Goal: Task Accomplishment & Management: Manage account settings

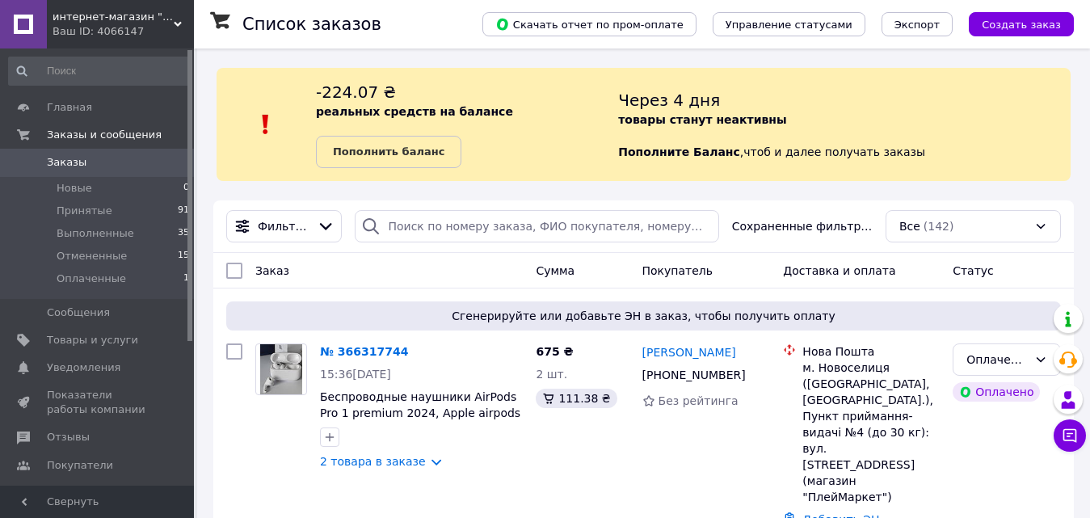
scroll to position [81, 0]
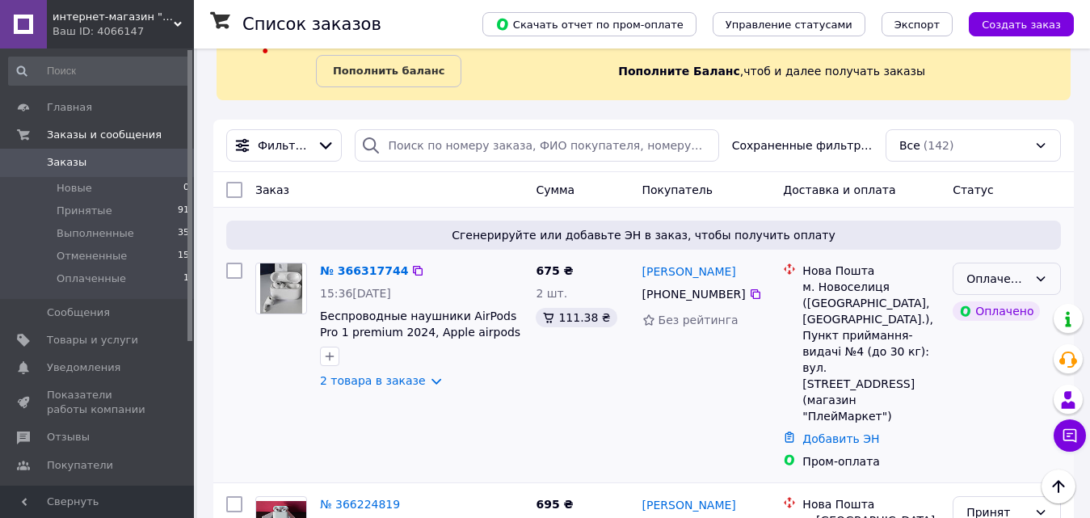
click at [1017, 280] on div "Оплаченный" at bounding box center [997, 279] width 61 height 18
click at [997, 311] on li "Принят" at bounding box center [1007, 314] width 107 height 29
click at [957, 400] on div "Принят Оплачено" at bounding box center [1006, 366] width 121 height 220
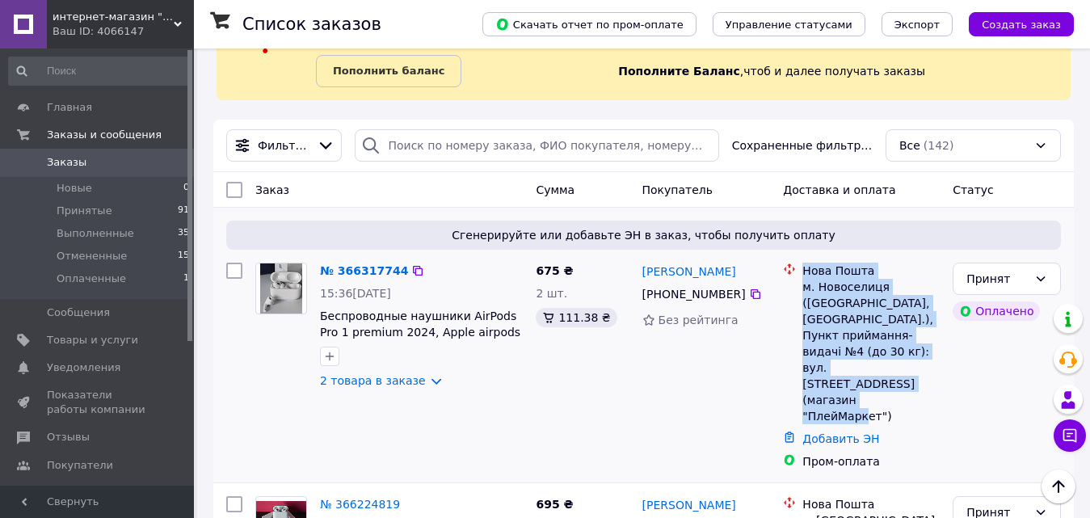
drag, startPoint x: 795, startPoint y: 285, endPoint x: 898, endPoint y: 382, distance: 142.4
click at [898, 382] on div "Нова Пошта м. Новоселиця ([GEOGRAPHIC_DATA], [GEOGRAPHIC_DATA].), Пункт прийман…" at bounding box center [861, 344] width 163 height 162
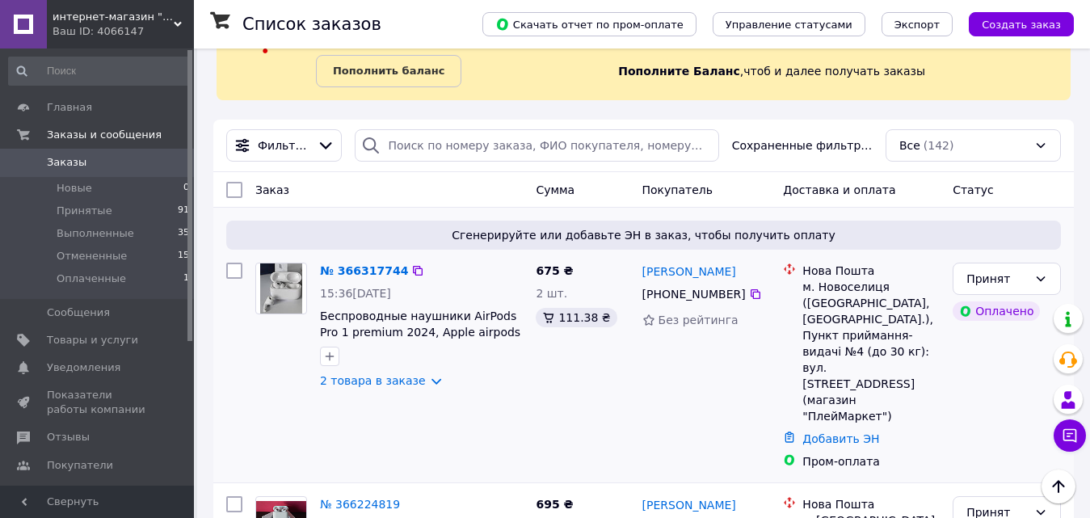
click at [959, 423] on div "Принят Оплачено" at bounding box center [1006, 366] width 121 height 220
click at [382, 381] on link "2 товара в заказе" at bounding box center [373, 380] width 106 height 13
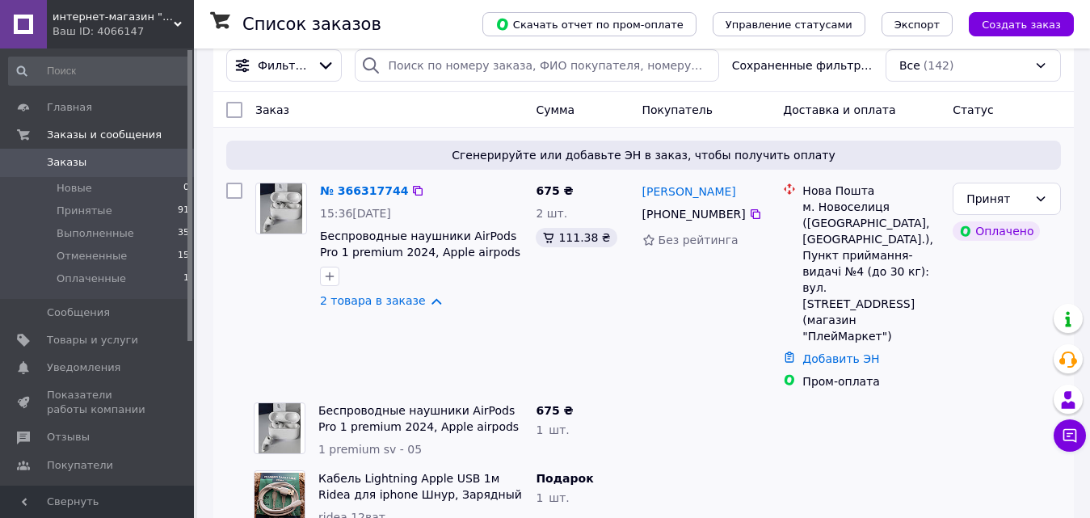
scroll to position [162, 0]
click at [367, 187] on link "№ 366317744" at bounding box center [364, 189] width 88 height 13
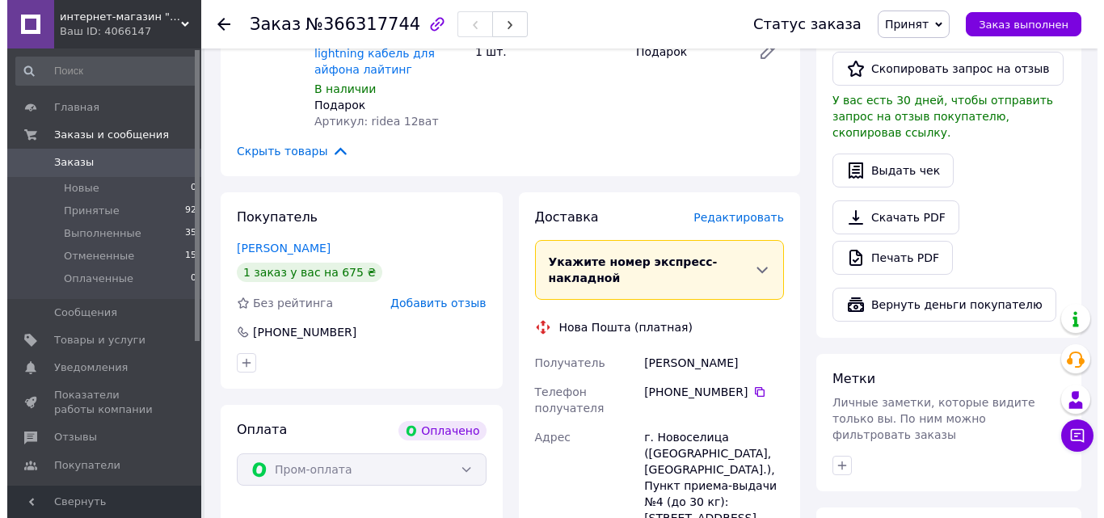
scroll to position [566, 0]
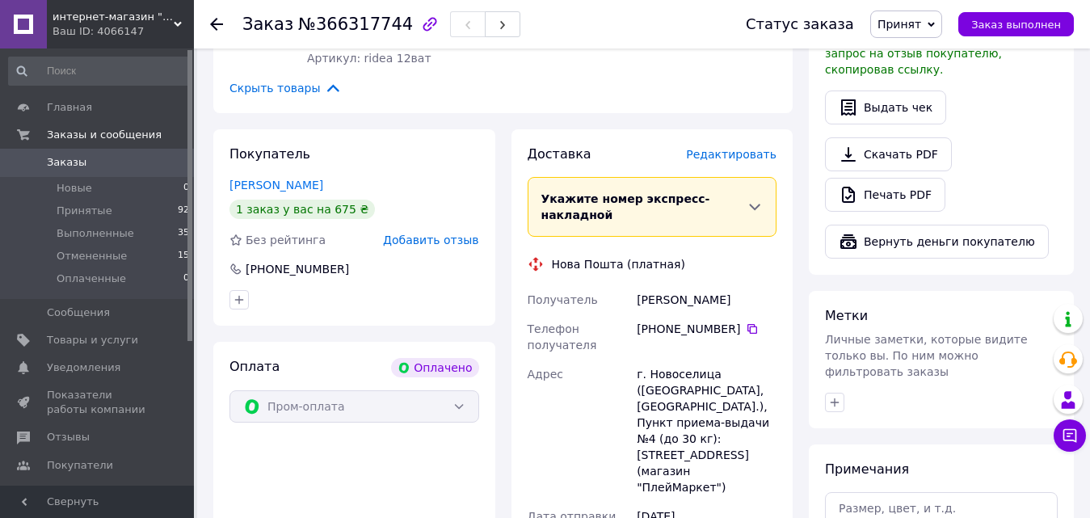
click at [753, 148] on span "Редактировать" at bounding box center [731, 154] width 91 height 13
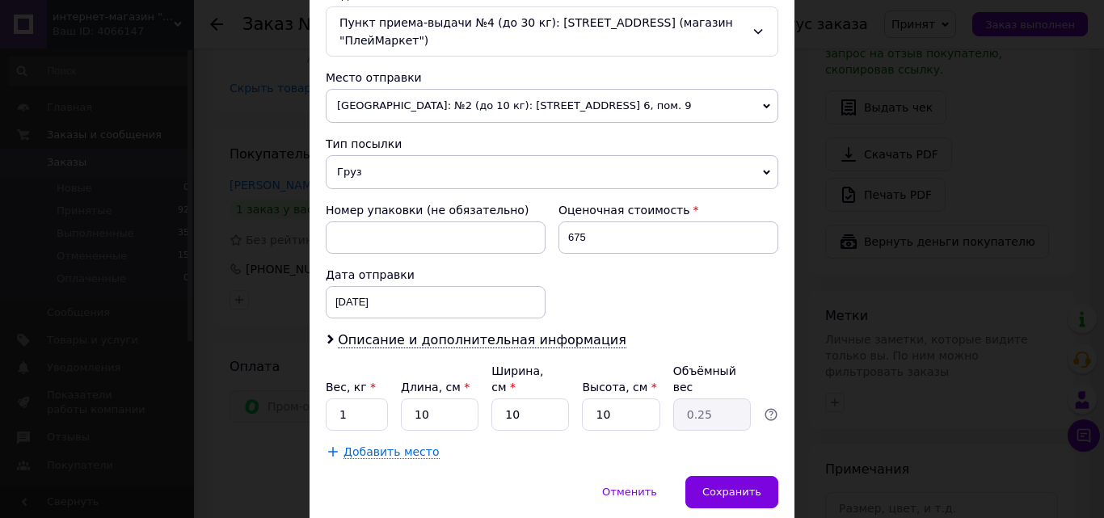
scroll to position [555, 0]
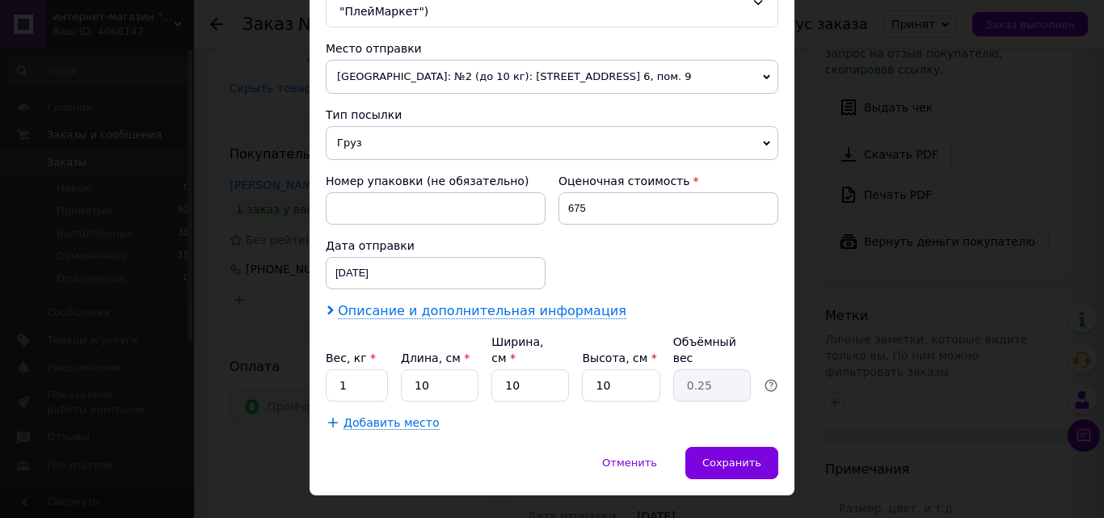
click at [454, 303] on span "Описание и дополнительная информация" at bounding box center [482, 311] width 289 height 16
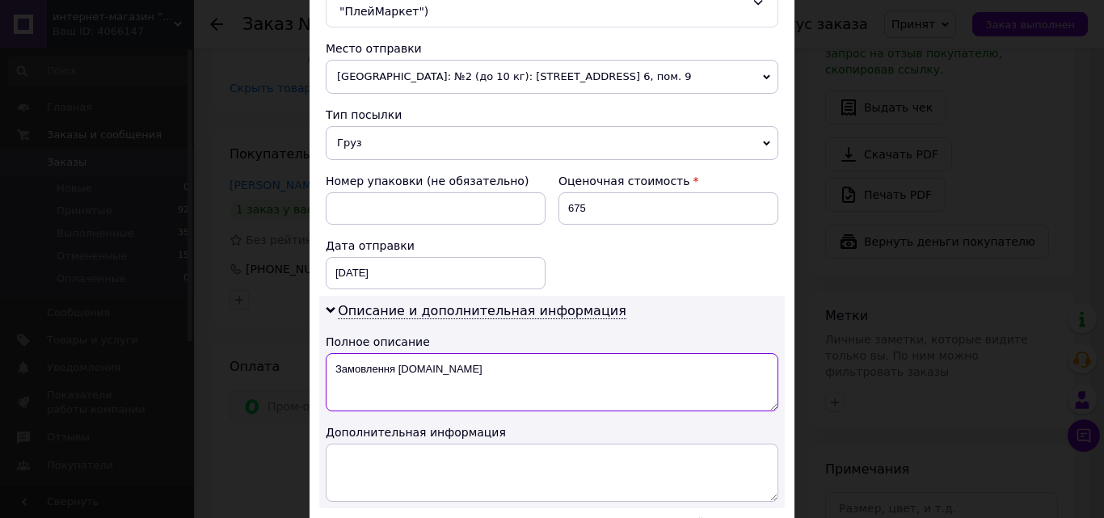
click at [454, 366] on textarea "Замовлення [DOMAIN_NAME]" at bounding box center [552, 382] width 453 height 58
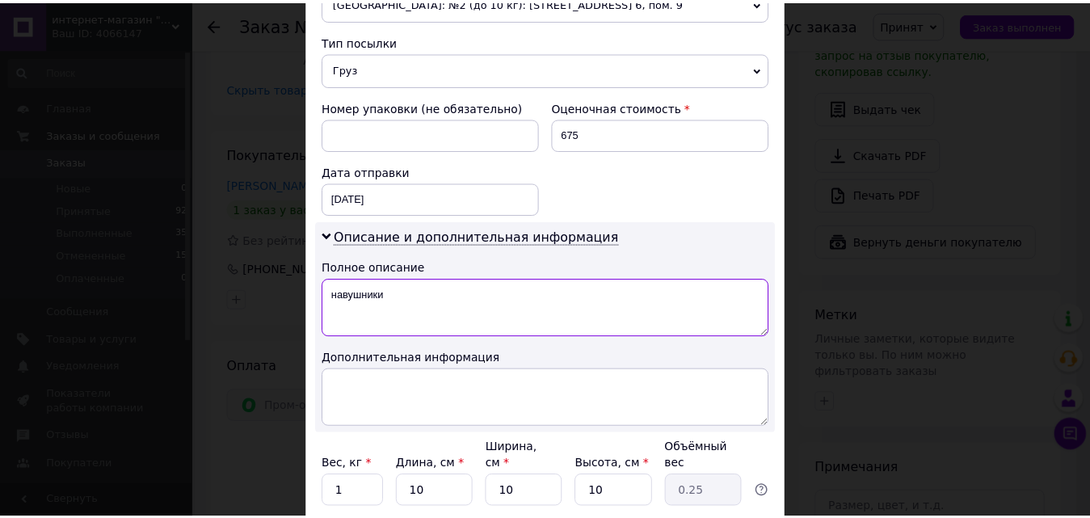
scroll to position [717, 0]
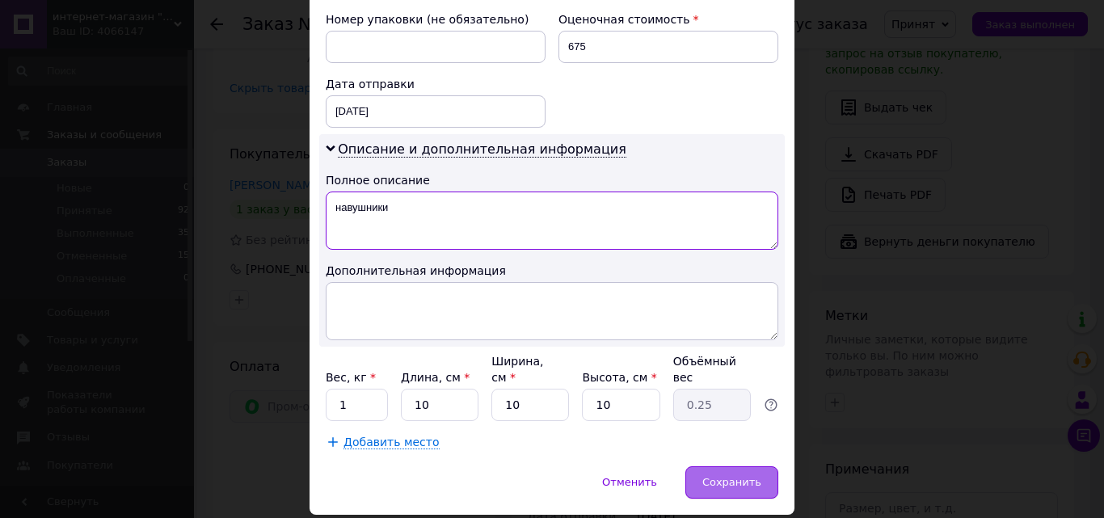
type textarea "навушники"
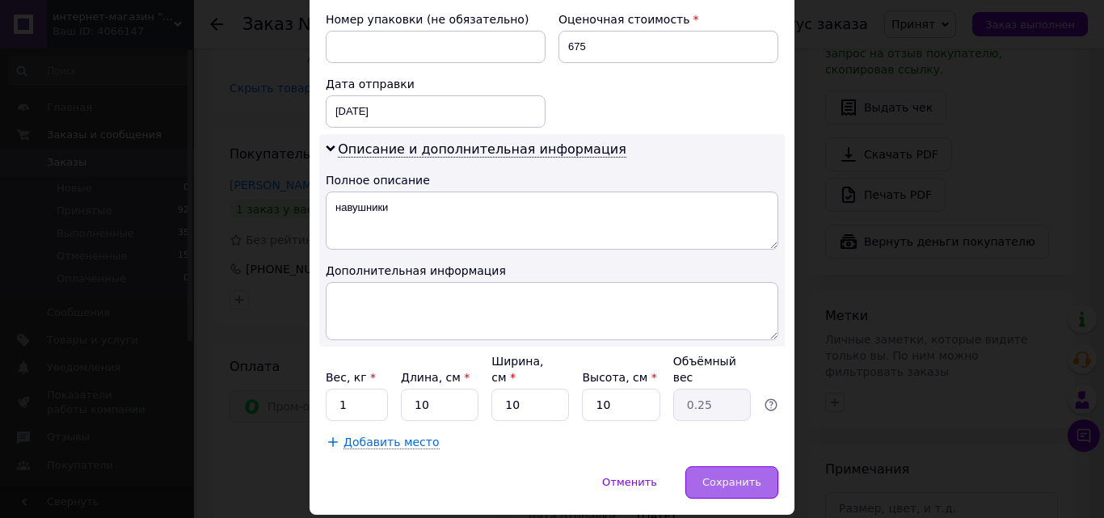
click at [755, 476] on span "Сохранить" at bounding box center [731, 482] width 59 height 12
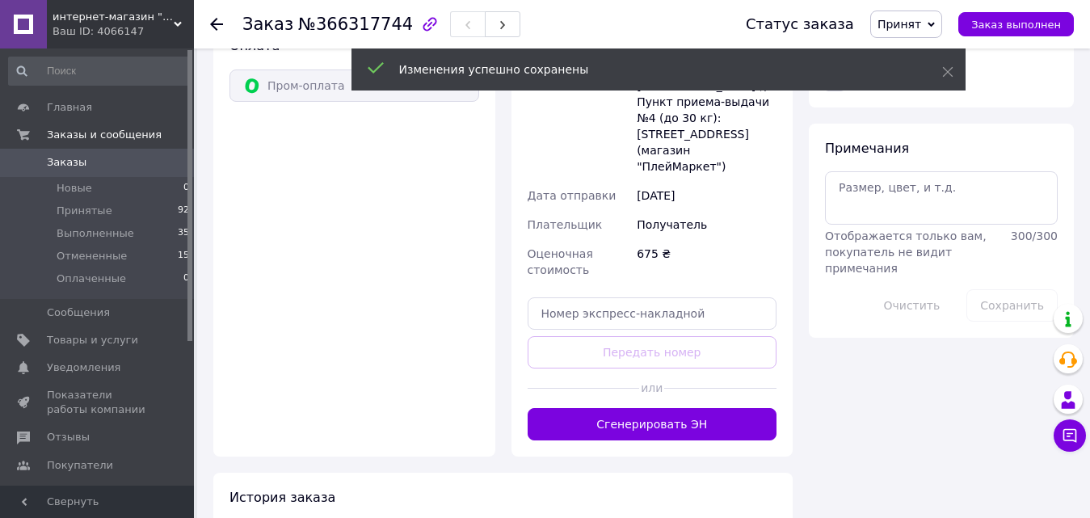
scroll to position [889, 0]
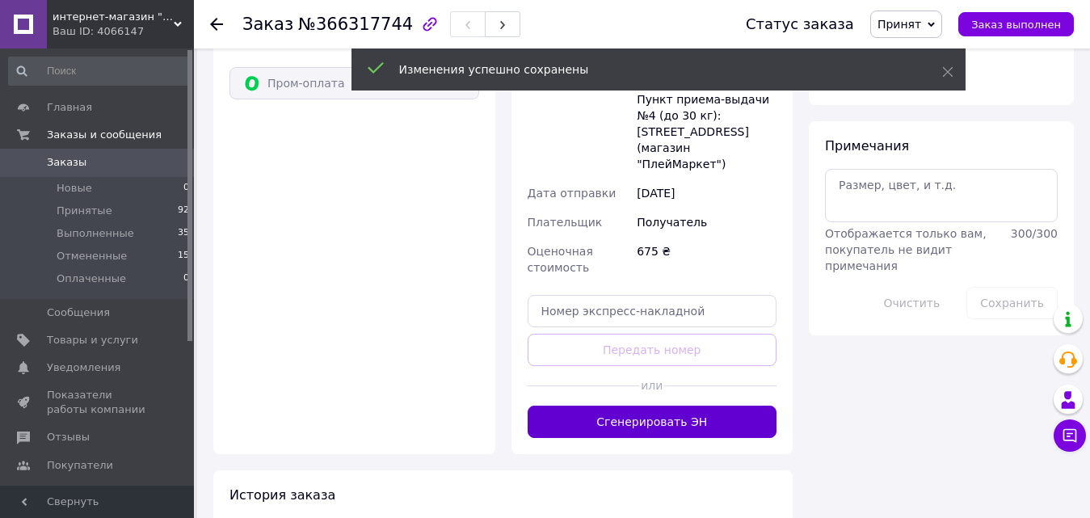
click at [664, 406] on button "Сгенерировать ЭН" at bounding box center [653, 422] width 250 height 32
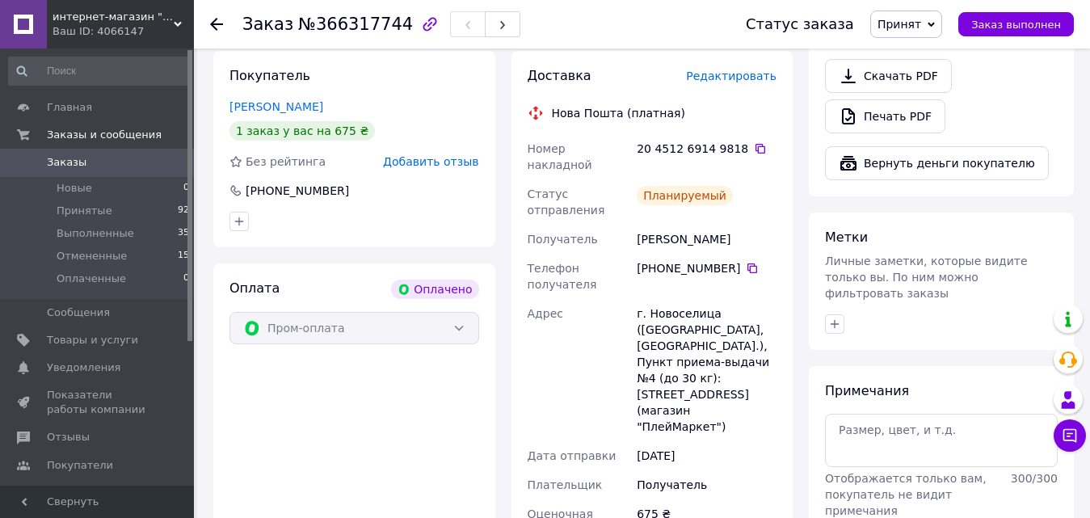
scroll to position [566, 0]
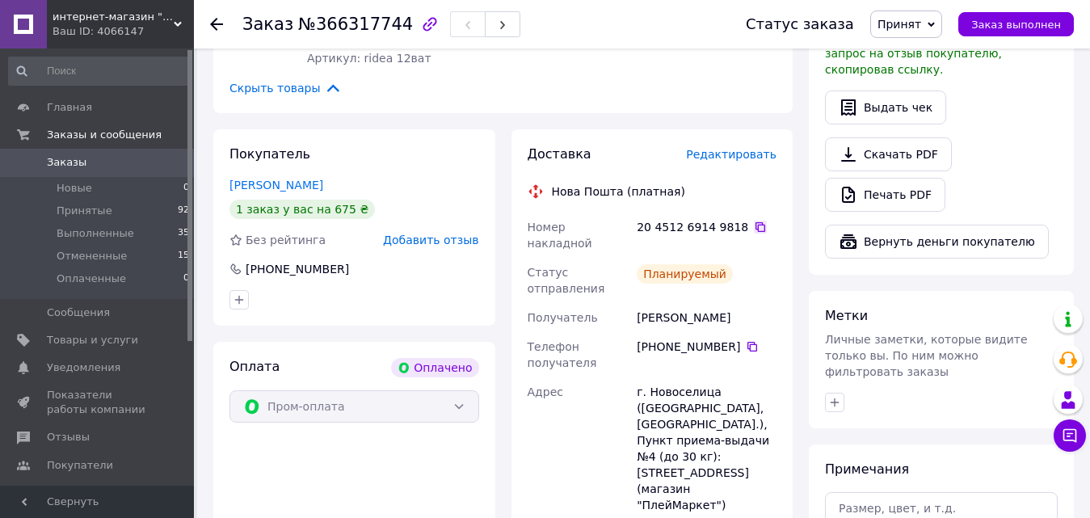
click at [754, 221] on icon at bounding box center [760, 227] width 13 height 13
click at [61, 162] on span "Заказы" at bounding box center [67, 162] width 40 height 15
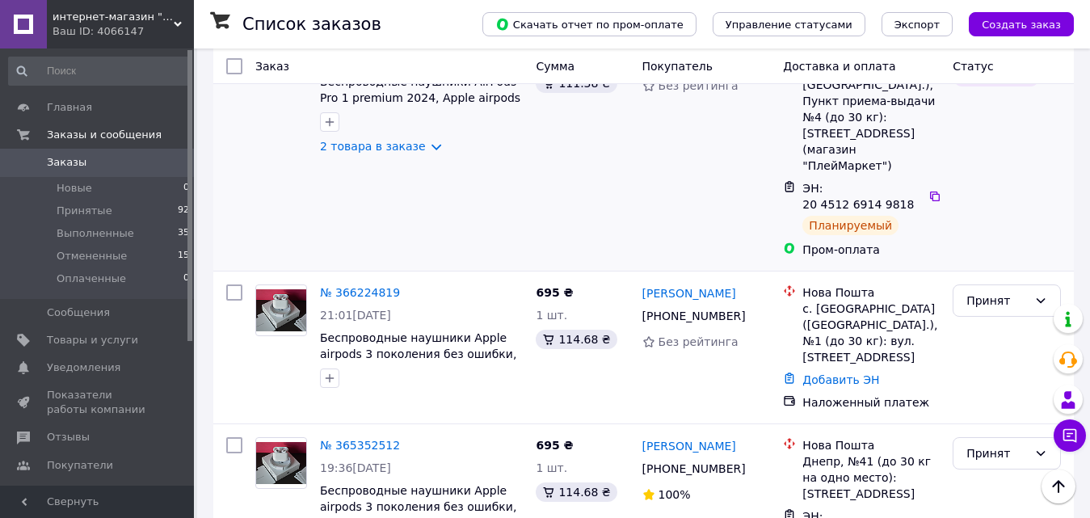
scroll to position [323, 0]
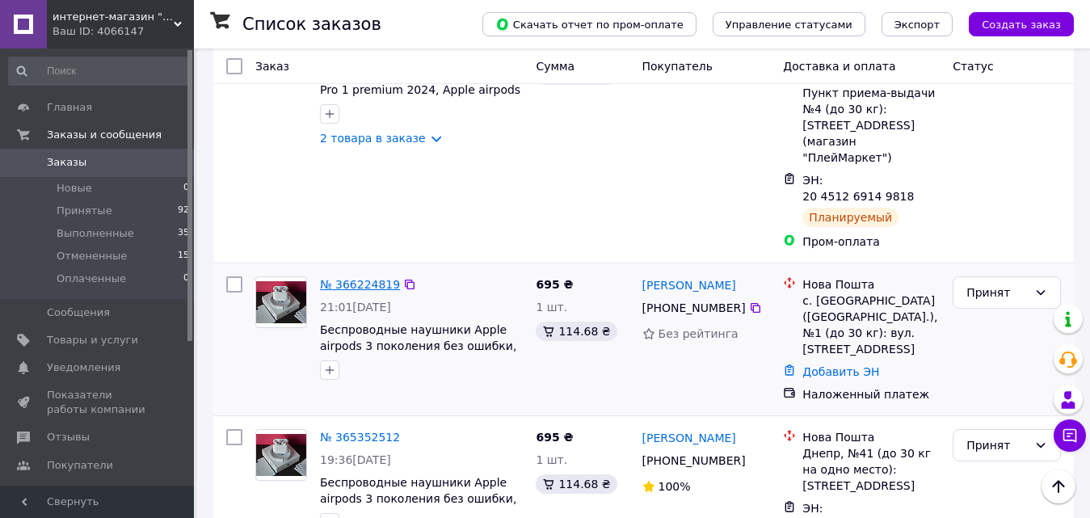
click at [355, 278] on link "№ 366224819" at bounding box center [360, 284] width 80 height 13
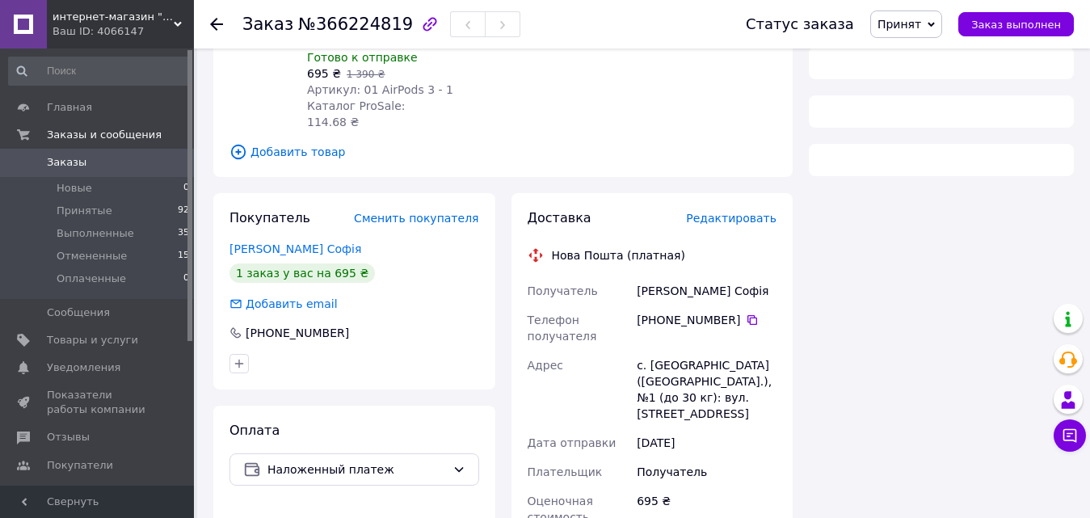
scroll to position [323, 0]
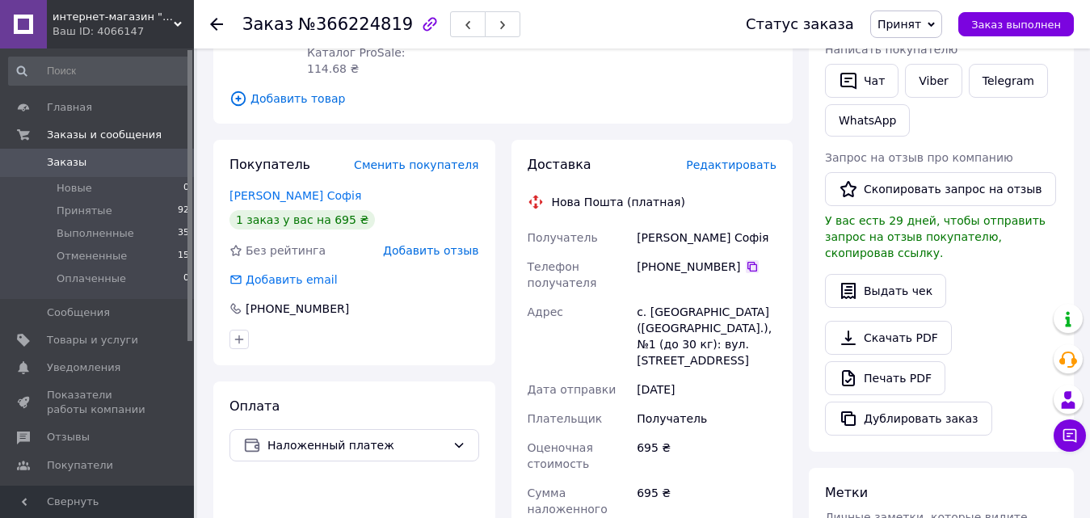
click at [746, 260] on icon at bounding box center [752, 266] width 13 height 13
drag, startPoint x: 633, startPoint y: 187, endPoint x: 719, endPoint y: 179, distance: 86.0
click at [719, 223] on div "Получатель [PERSON_NAME] Софія Телефон получателя [PHONE_NUMBER]   Адрес с. [GE…" at bounding box center [653, 451] width 256 height 456
copy div "Получатель [PERSON_NAME] [GEOGRAPHIC_DATA]"
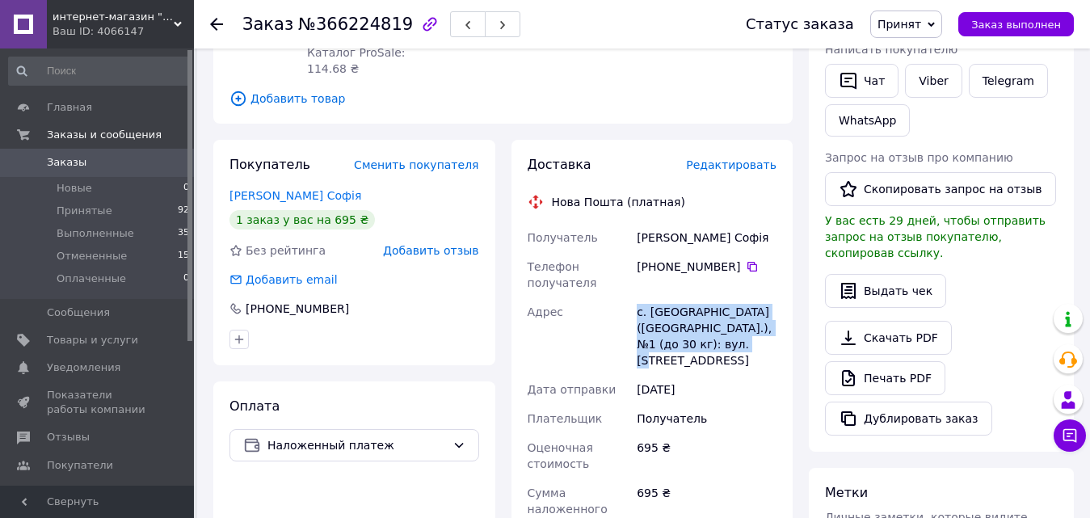
drag, startPoint x: 635, startPoint y: 265, endPoint x: 710, endPoint y: 293, distance: 79.3
click at [710, 297] on div "с. [GEOGRAPHIC_DATA] ([GEOGRAPHIC_DATA].), №1 (до 30 кг): вул. [STREET_ADDRESS]" at bounding box center [707, 336] width 146 height 78
copy div "с. [GEOGRAPHIC_DATA] ([GEOGRAPHIC_DATA].), №1 (до 30 кг): вул. [STREET_ADDRESS]"
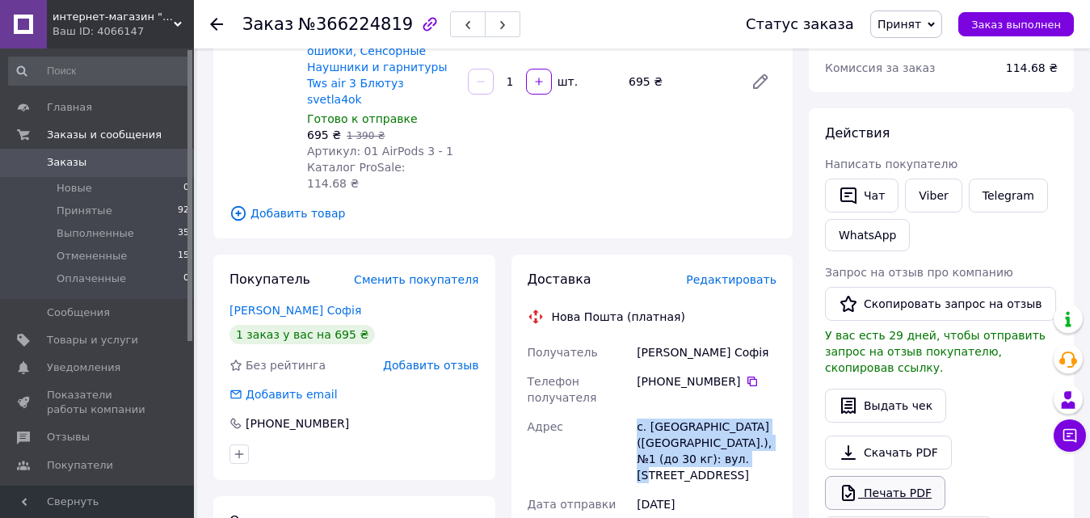
scroll to position [242, 0]
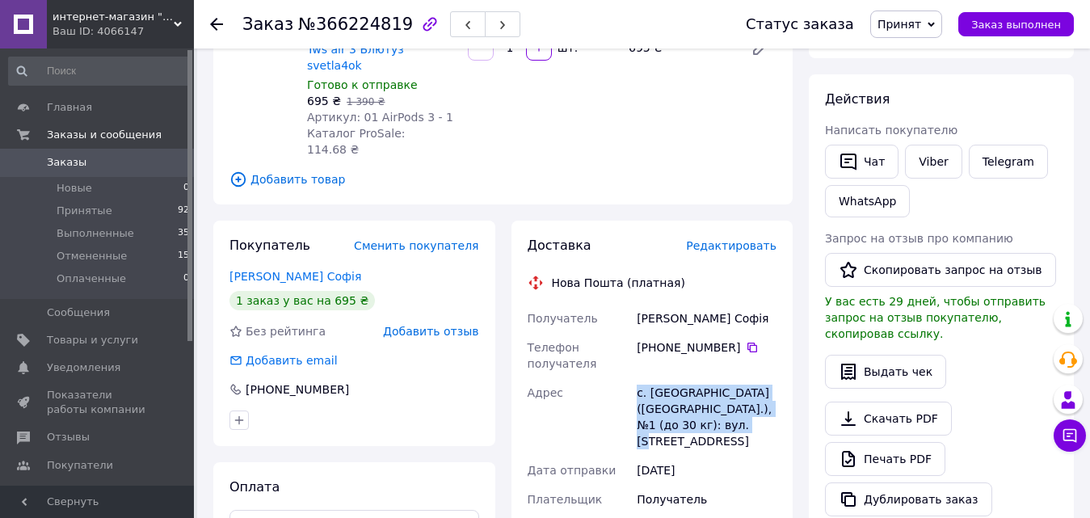
click at [69, 163] on span "Заказы" at bounding box center [67, 162] width 40 height 15
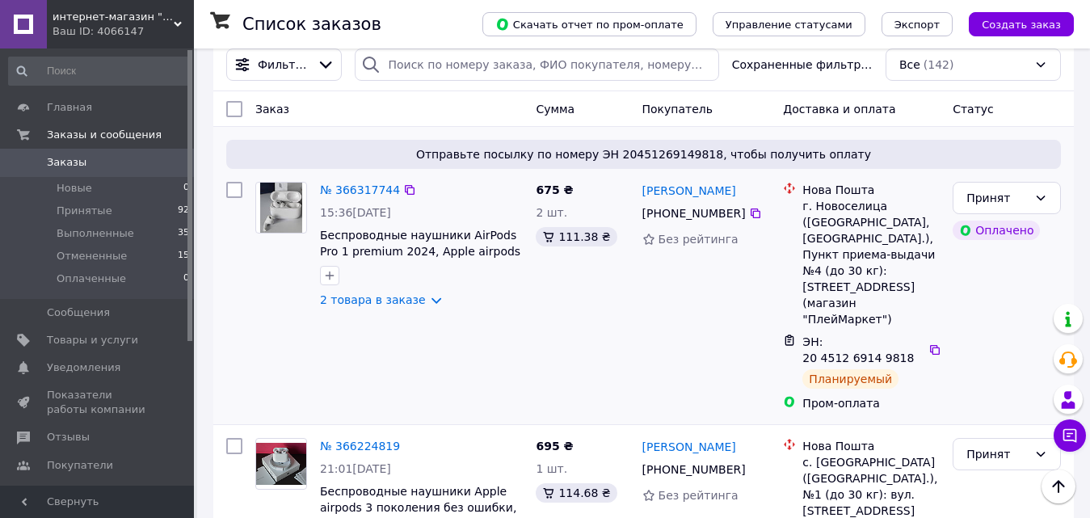
scroll to position [242, 0]
